Goal: Task Accomplishment & Management: Manage account settings

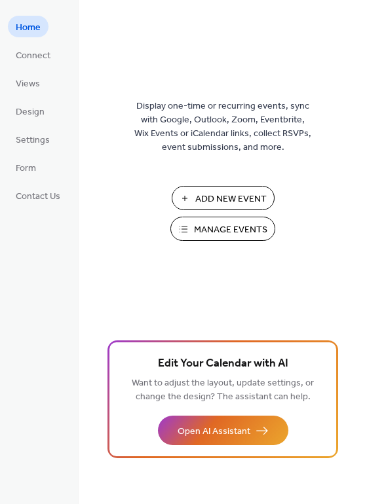
click at [208, 227] on span "Manage Events" at bounding box center [230, 230] width 73 height 14
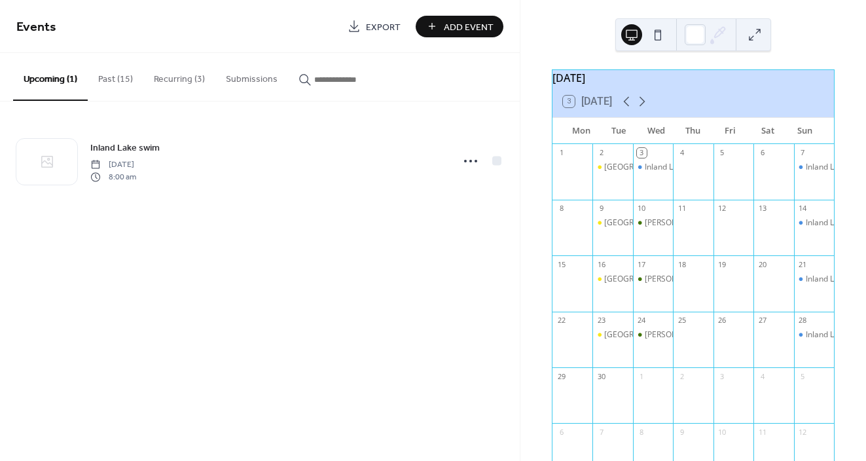
scroll to position [3, 0]
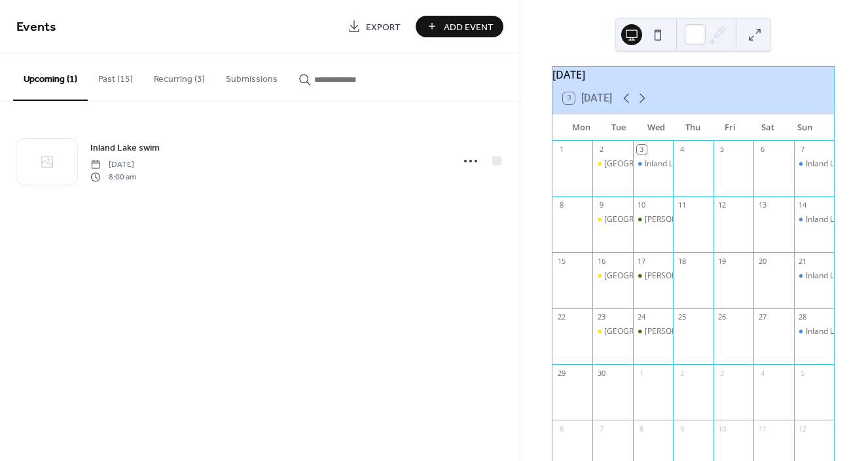
click at [169, 82] on button "Recurring (3)" at bounding box center [179, 76] width 72 height 46
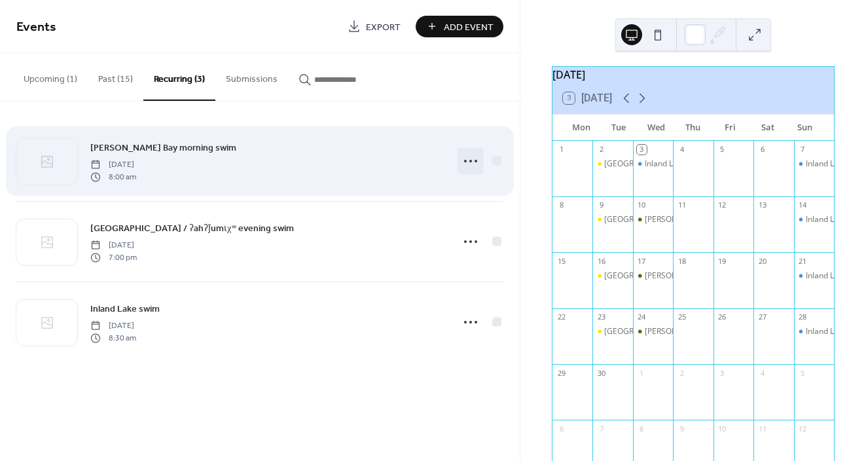
click at [471, 158] on icon at bounding box center [470, 161] width 21 height 21
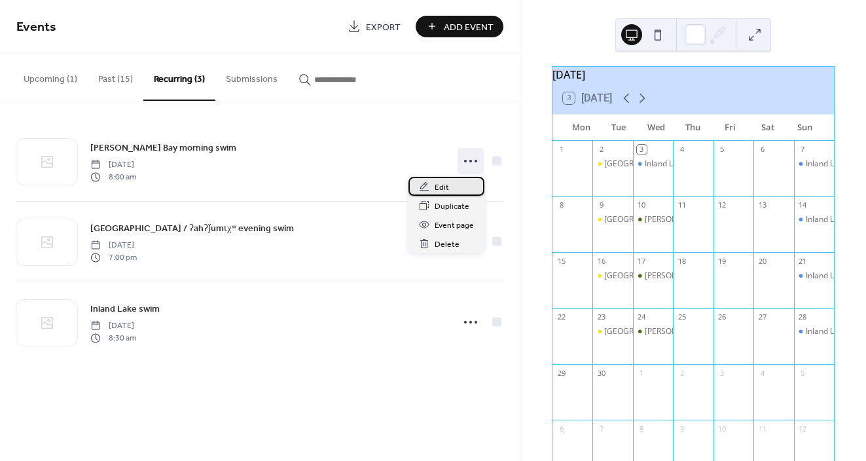
click at [446, 189] on span "Edit" at bounding box center [442, 188] width 14 height 14
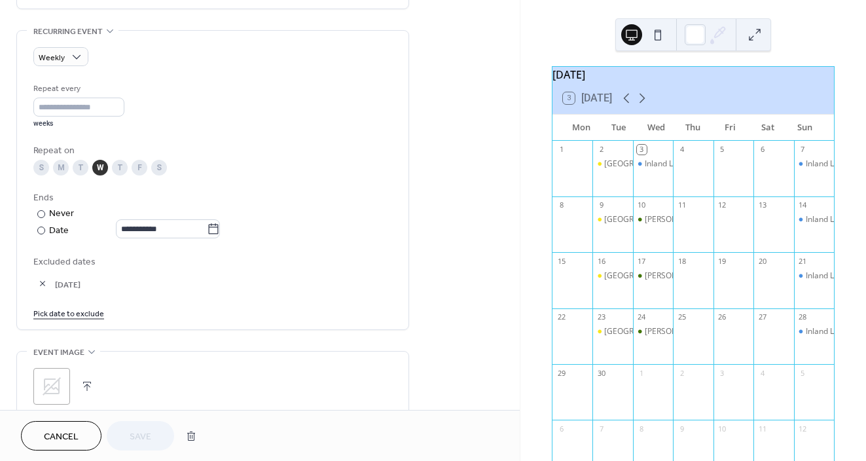
scroll to position [543, 0]
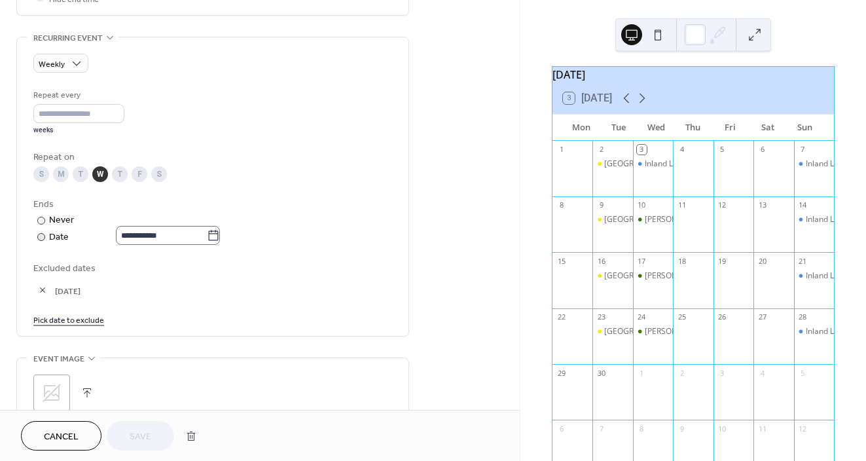
click at [217, 236] on icon at bounding box center [213, 235] width 13 height 13
click at [207, 236] on input "**********" at bounding box center [161, 235] width 91 height 19
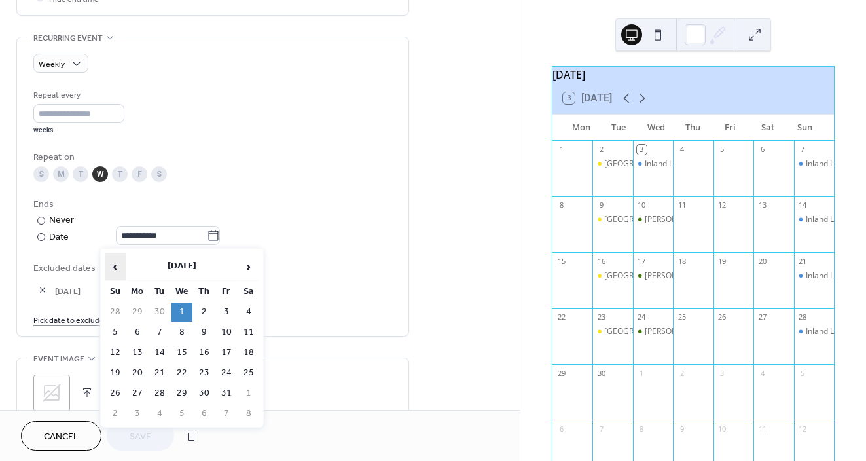
click at [118, 266] on span "‹" at bounding box center [115, 266] width 20 height 26
click at [160, 311] on td "2" at bounding box center [159, 311] width 21 height 19
type input "**********"
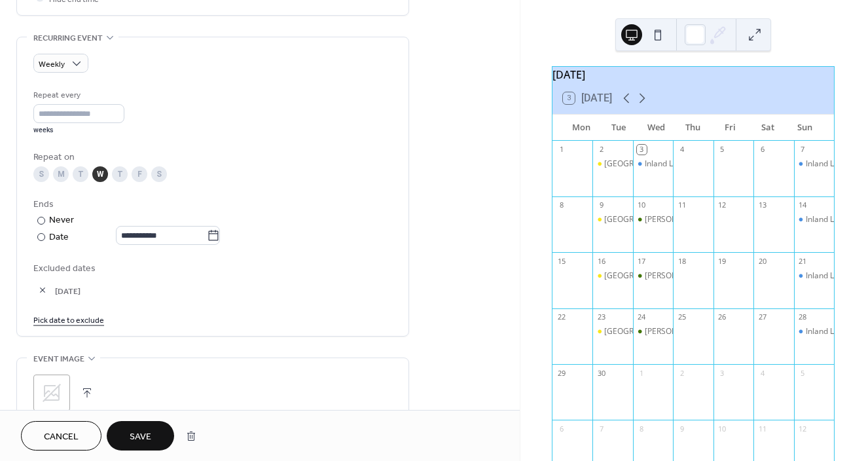
click at [140, 433] on span "Save" at bounding box center [141, 437] width 22 height 14
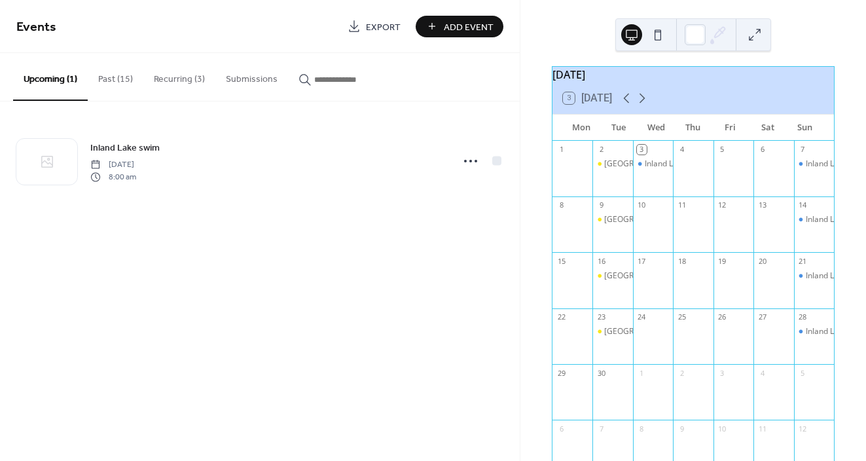
click at [178, 84] on button "Recurring (3)" at bounding box center [179, 76] width 72 height 46
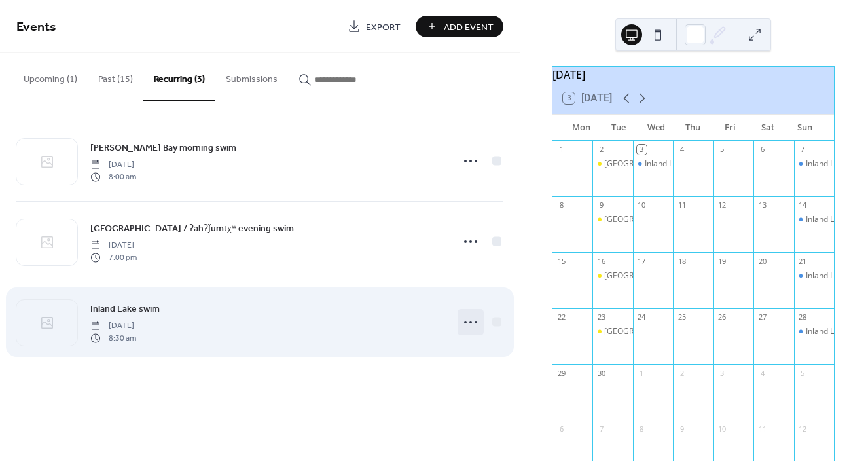
click at [471, 320] on icon at bounding box center [470, 322] width 21 height 21
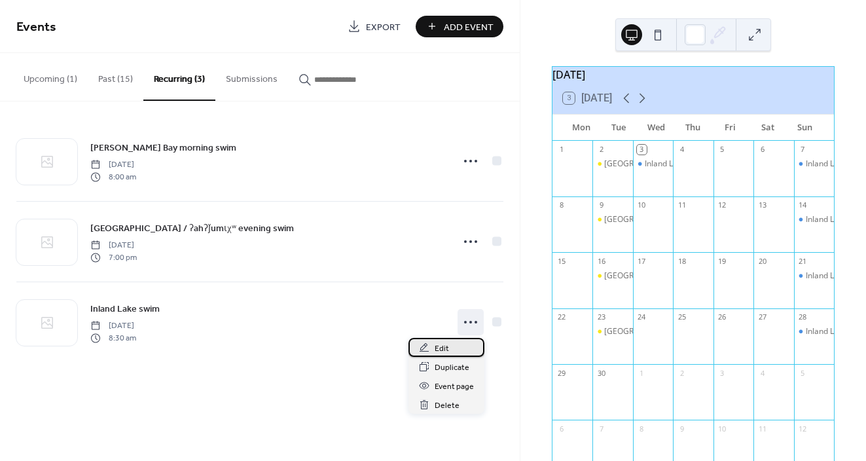
click at [461, 346] on div "Edit" at bounding box center [447, 347] width 76 height 19
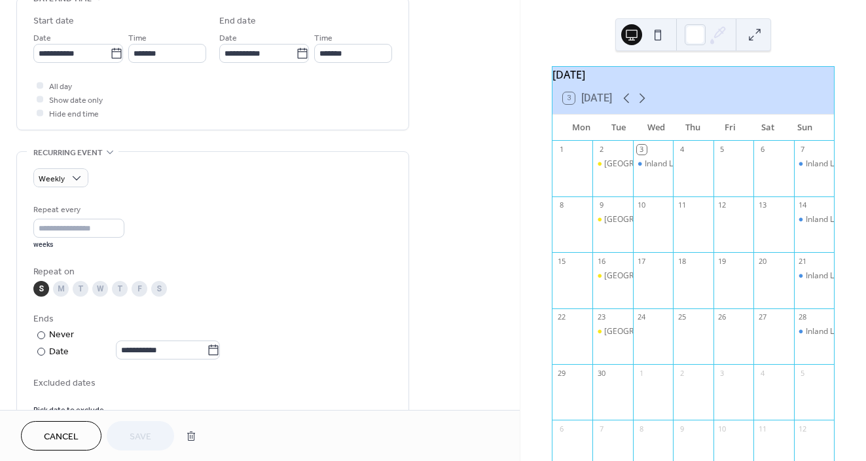
scroll to position [429, 0]
click at [102, 292] on div "W" at bounding box center [100, 288] width 16 height 16
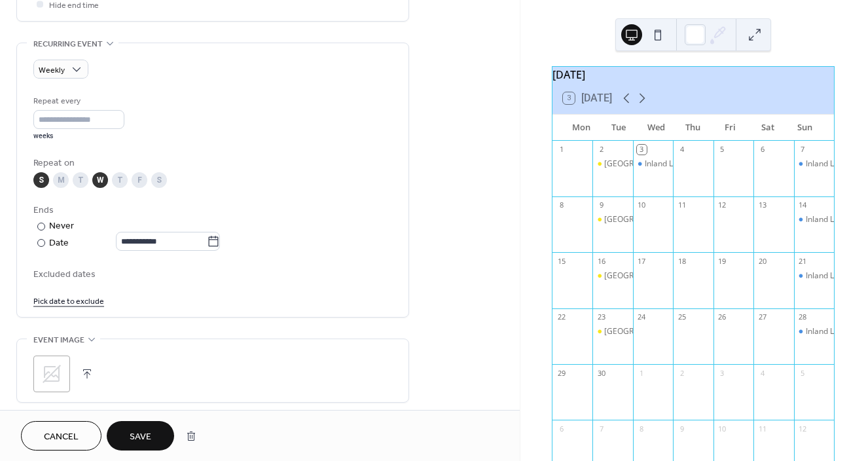
scroll to position [545, 0]
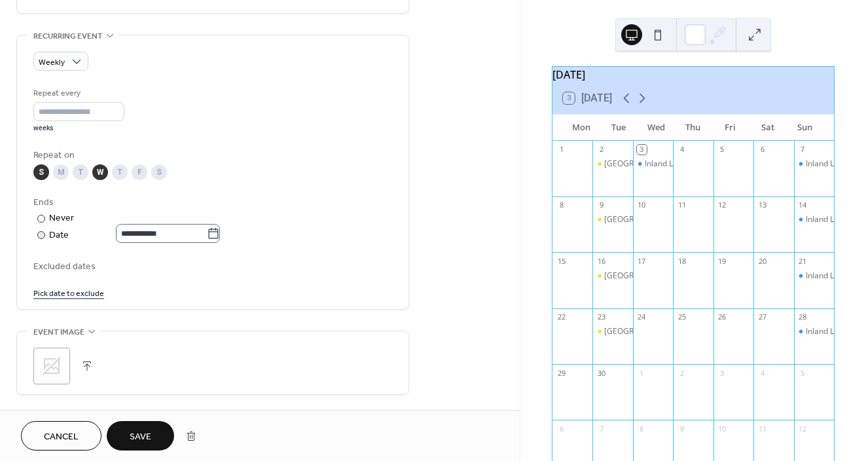
click at [220, 236] on icon at bounding box center [213, 233] width 13 height 13
click at [207, 236] on input "**********" at bounding box center [161, 233] width 91 height 19
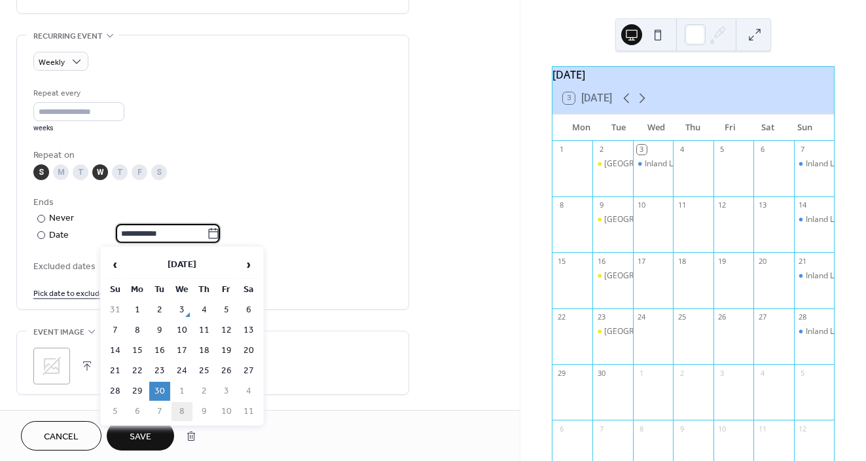
click at [179, 407] on td "8" at bounding box center [182, 411] width 21 height 19
type input "**********"
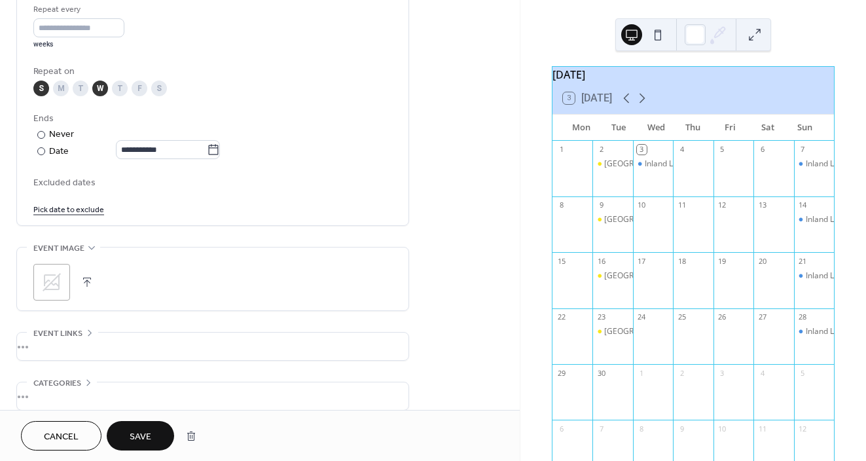
scroll to position [638, 0]
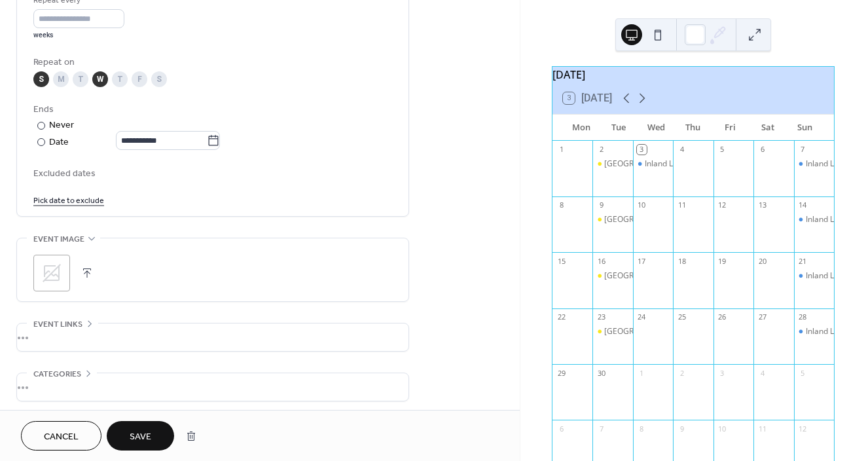
click at [164, 432] on button "Save" at bounding box center [140, 435] width 67 height 29
